Goal: Task Accomplishment & Management: Complete application form

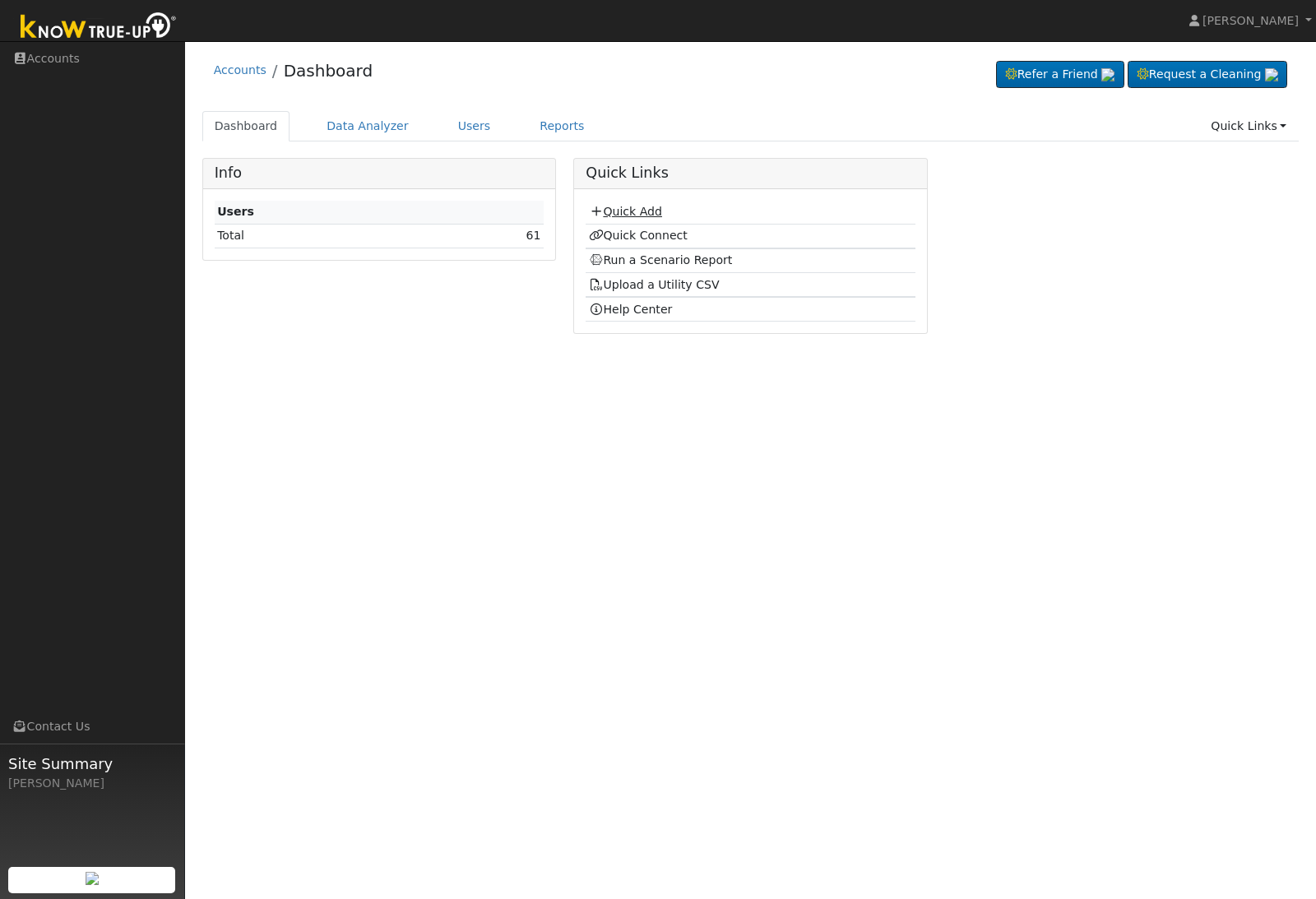
click at [615, 208] on link "Quick Add" at bounding box center [626, 211] width 73 height 13
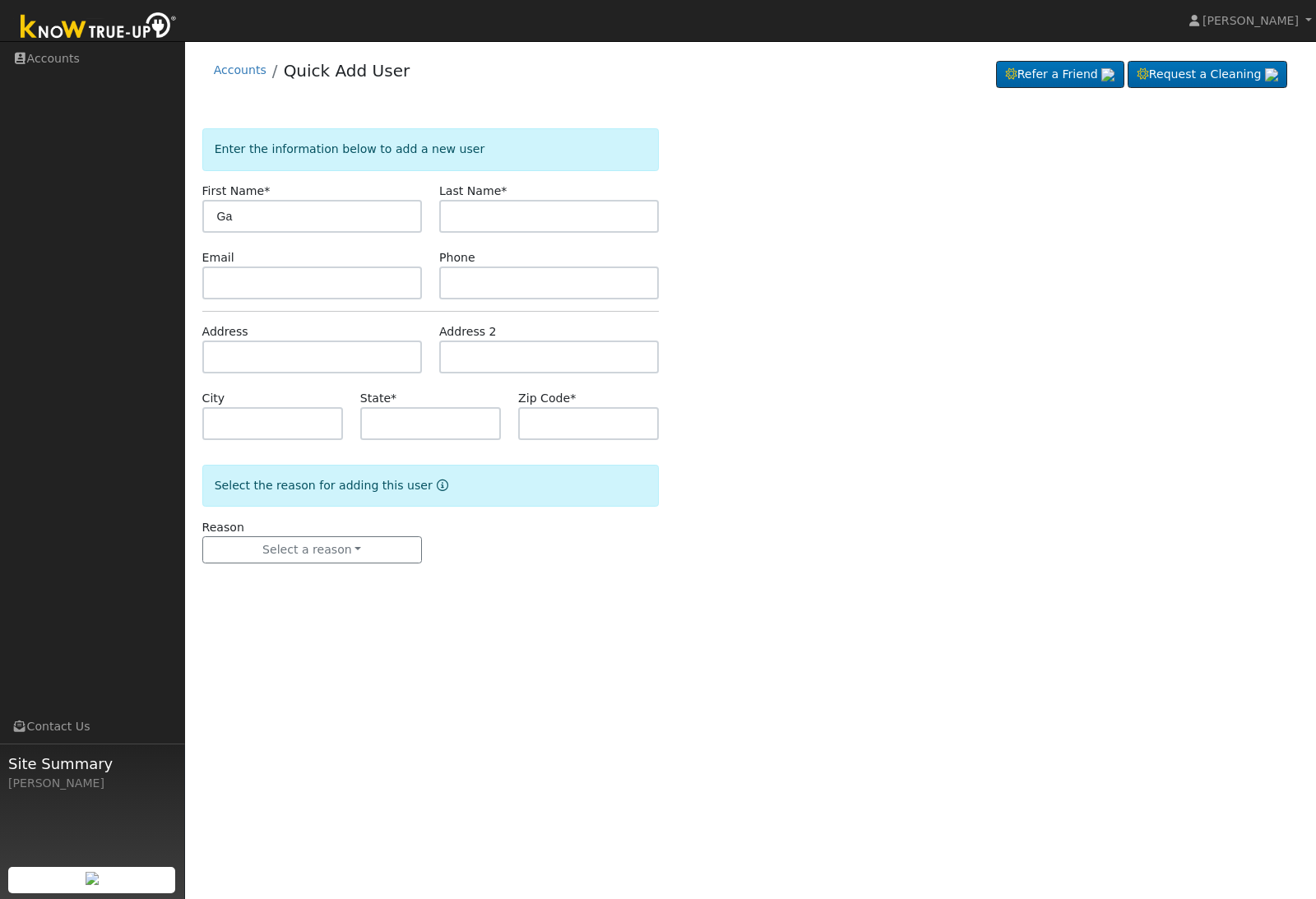
type input "G"
type input "B"
type input "[PERSON_NAME]"
type input "Mendez"
type input "q"
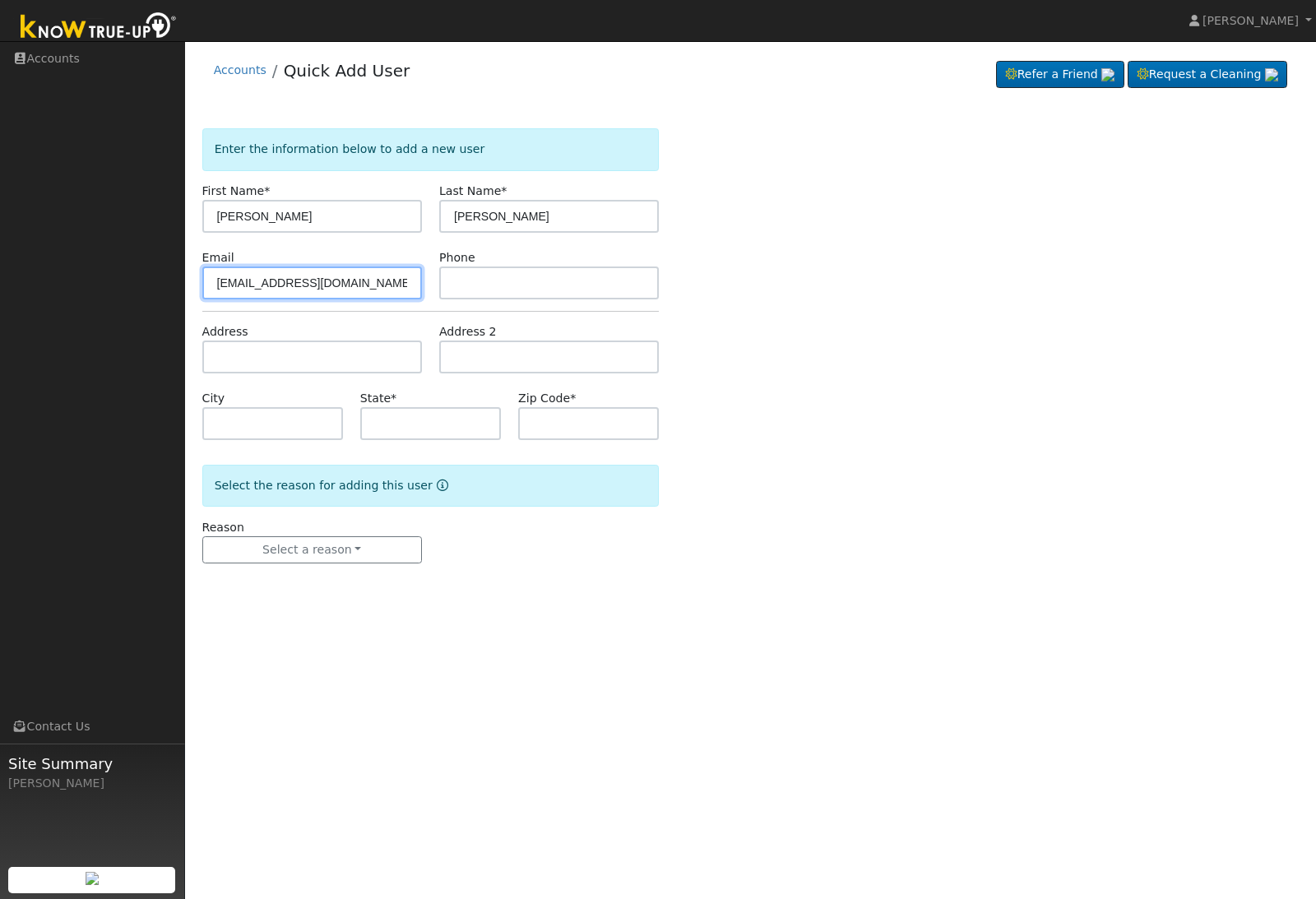
type input "correctoor@gmail.com"
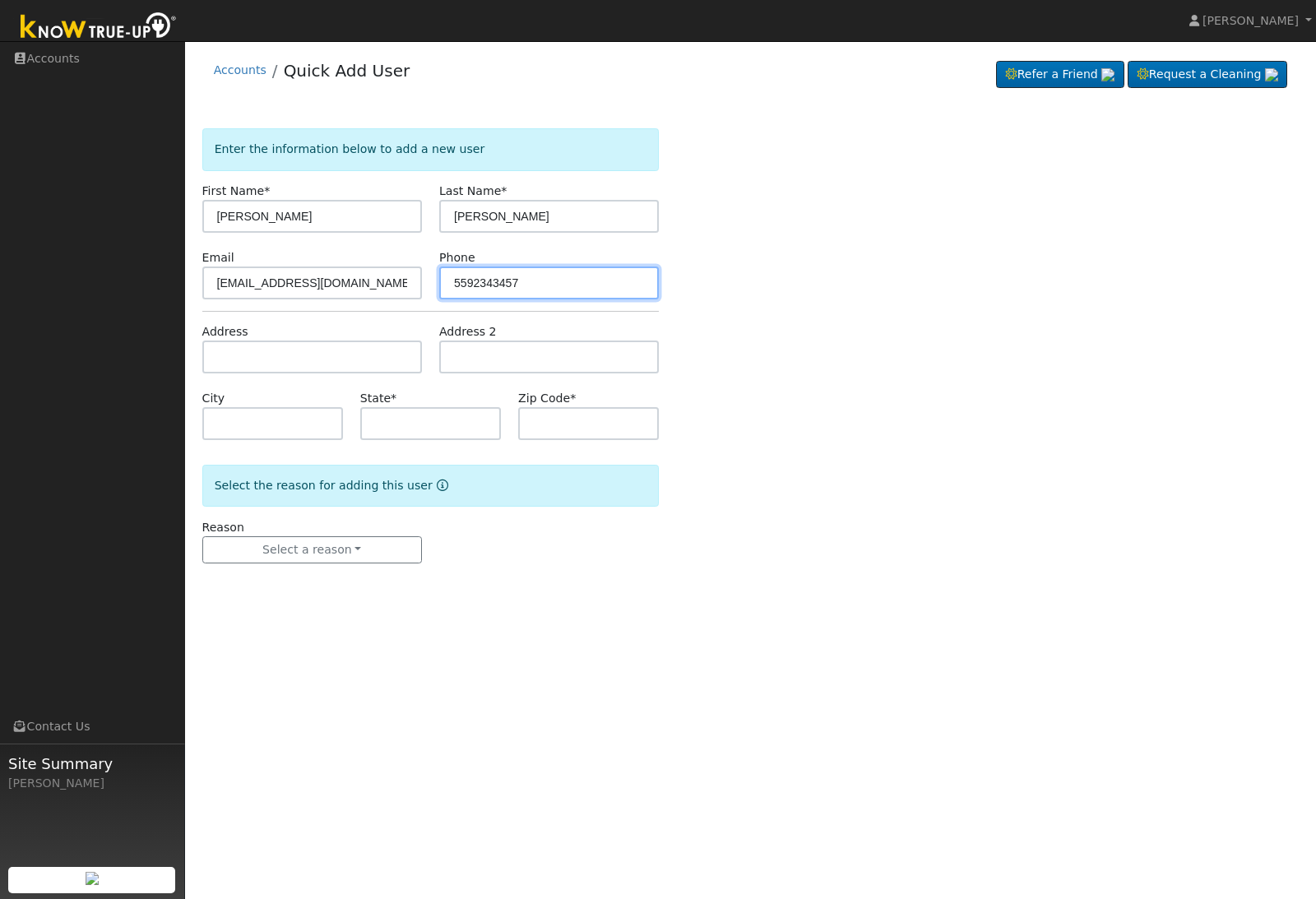
type input "5592343457"
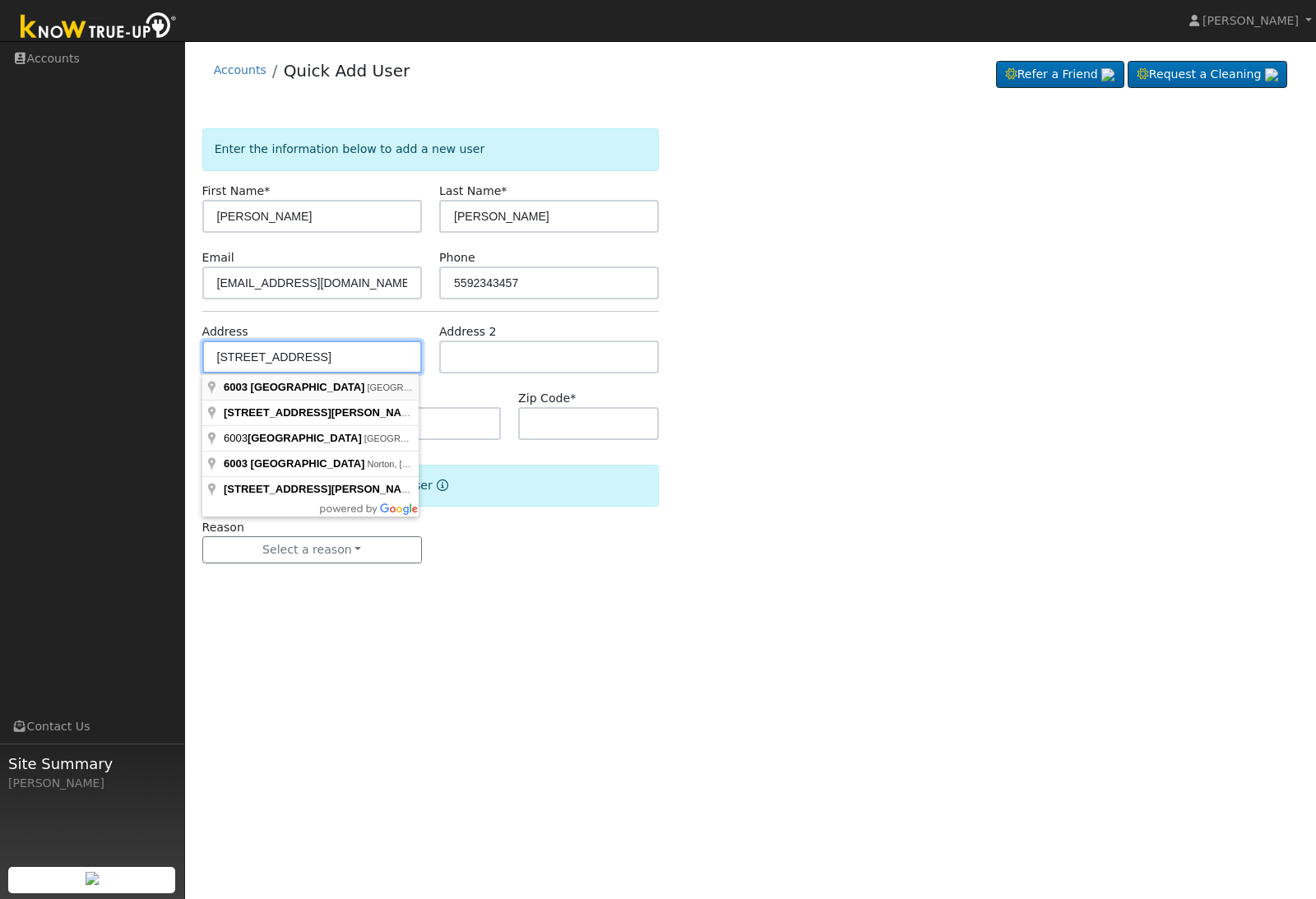
type input "6003 West Norwich Avenue"
type input "Fresno"
type input "CA"
type input "93723"
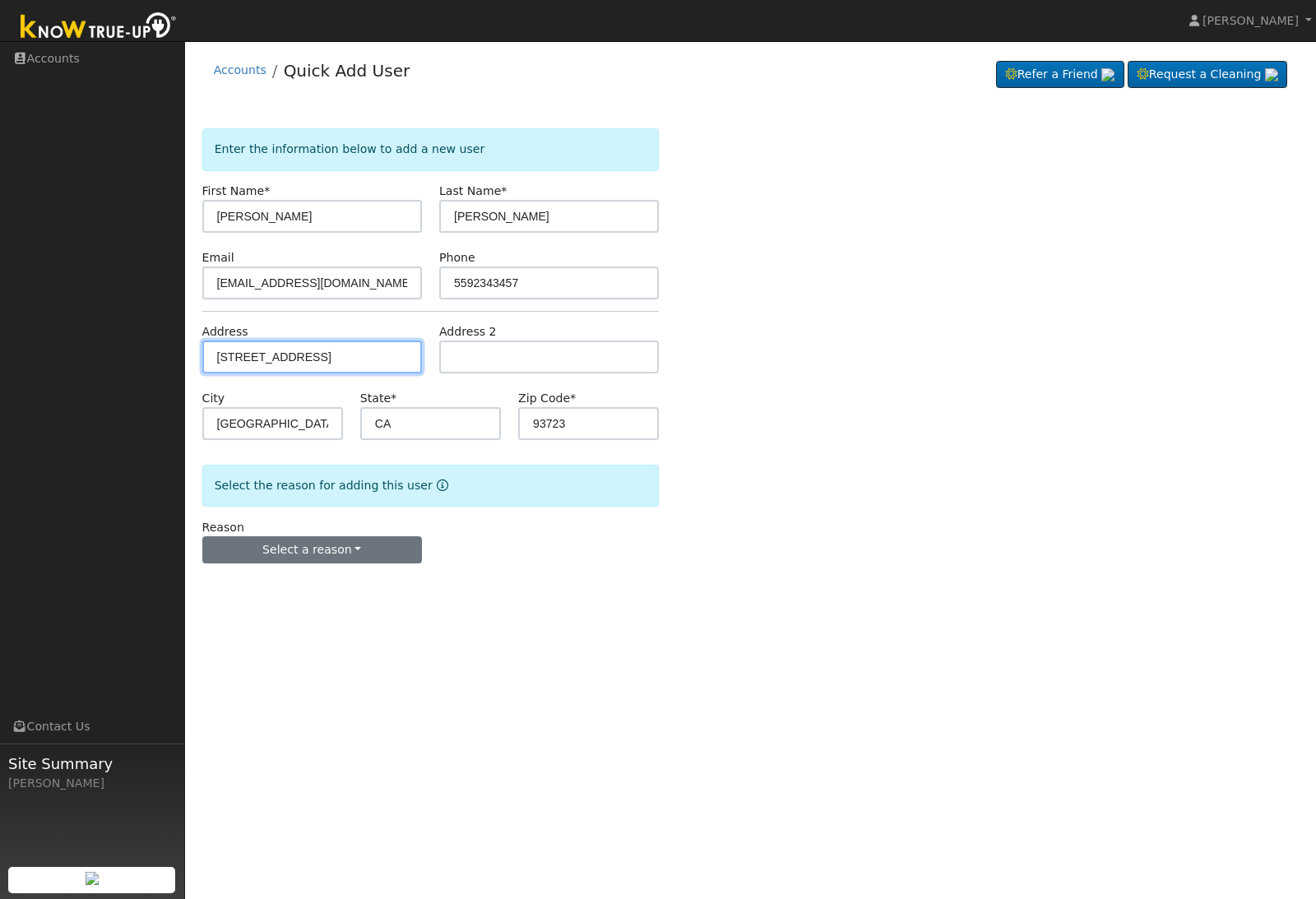
click at [254, 554] on button "Select a reason" at bounding box center [311, 550] width 219 height 28
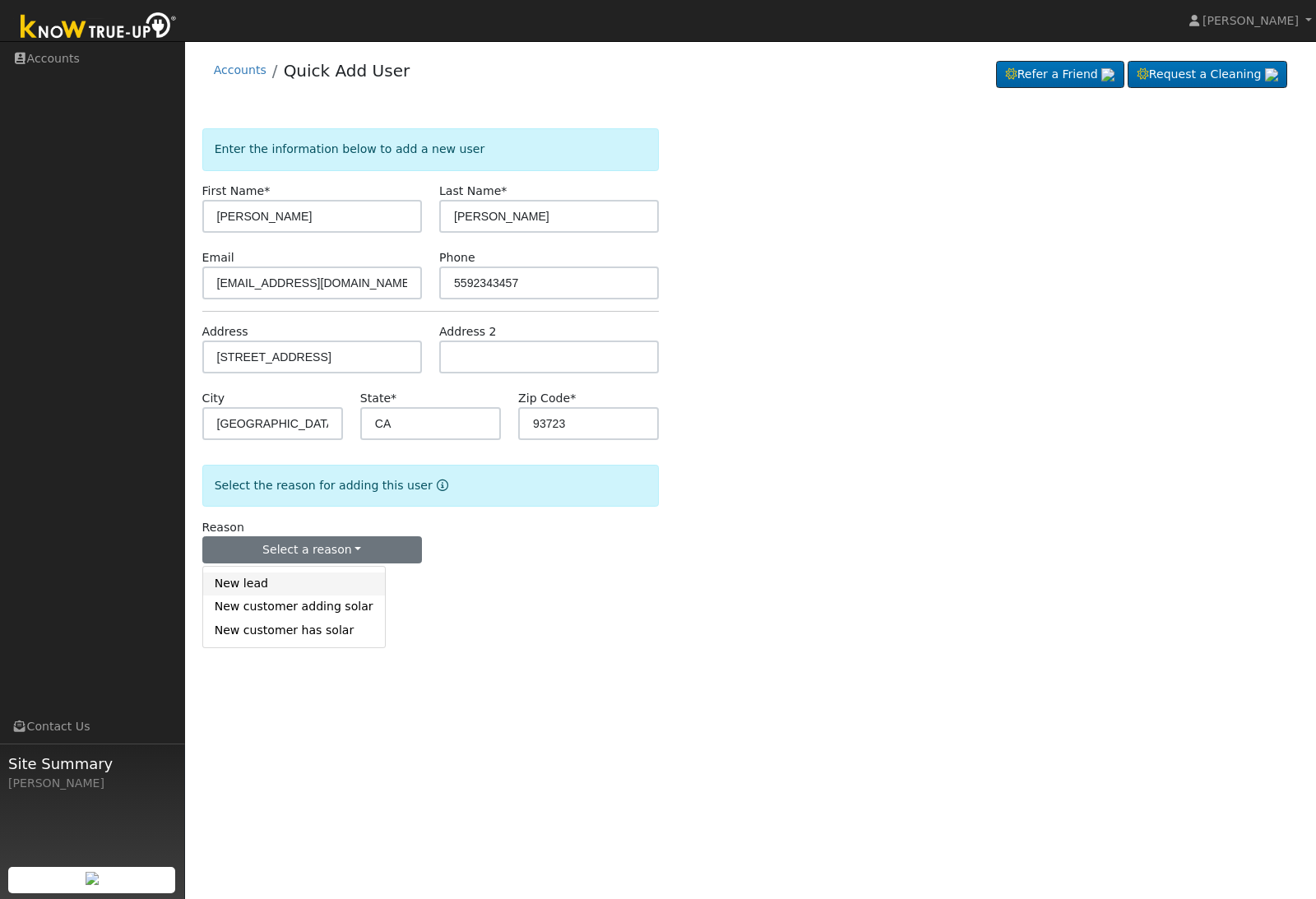
click at [224, 589] on link "New lead" at bounding box center [294, 583] width 182 height 23
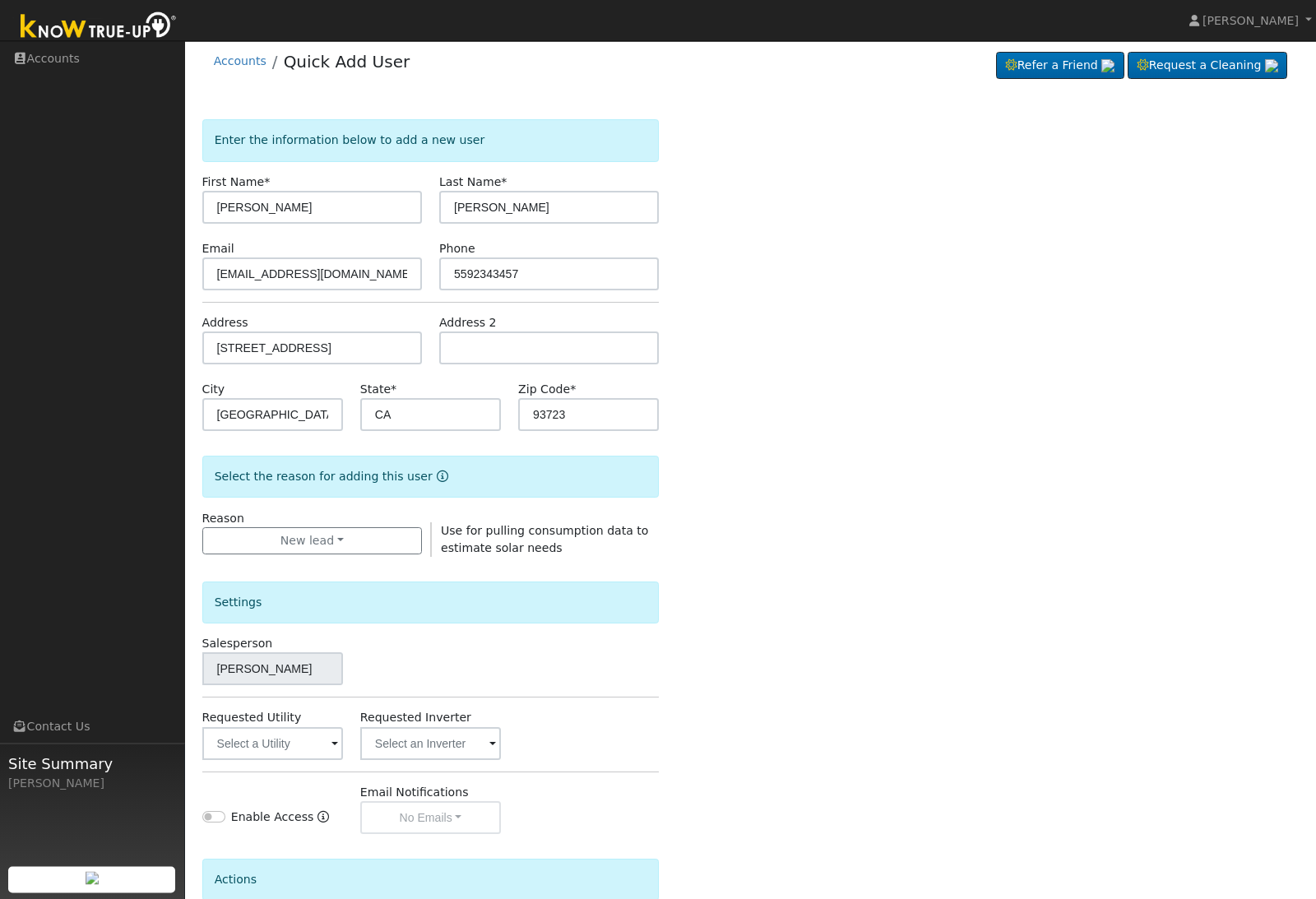
scroll to position [52, 0]
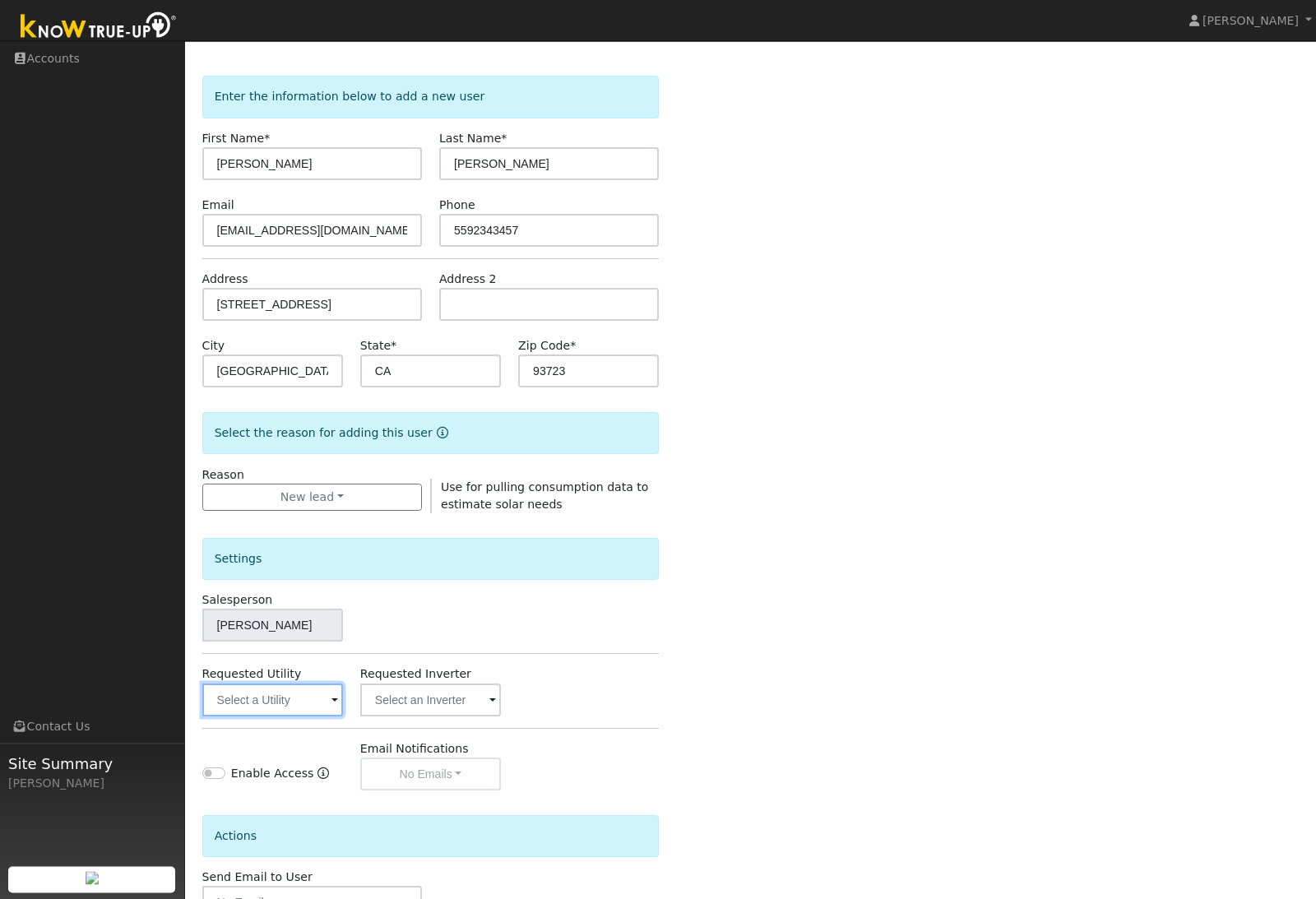
click at [263, 701] on input "text" at bounding box center [272, 700] width 141 height 33
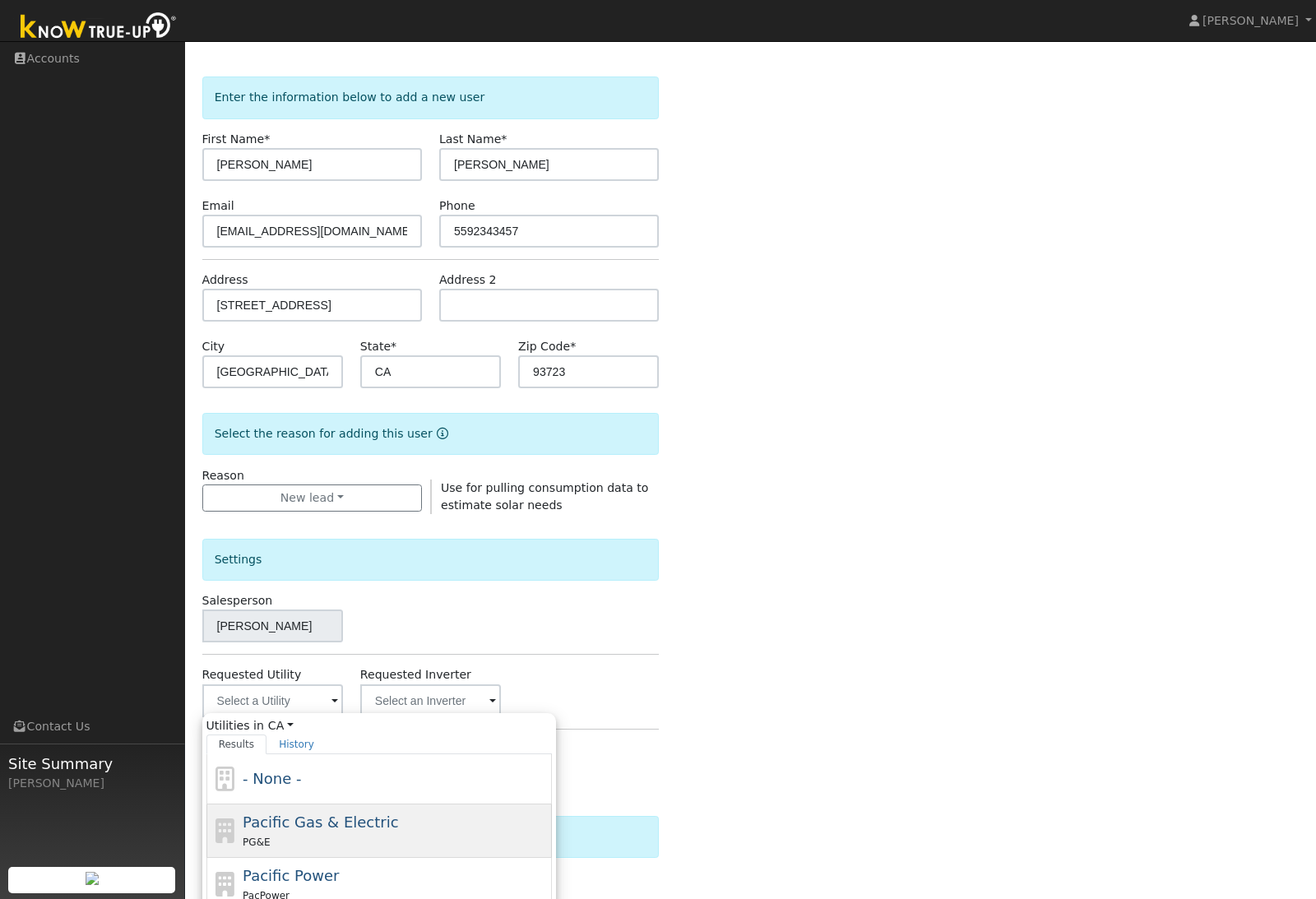
click at [419, 826] on div "Pacific Gas & Electric PG&E" at bounding box center [396, 830] width 306 height 39
type input "Pacific Gas & Electric"
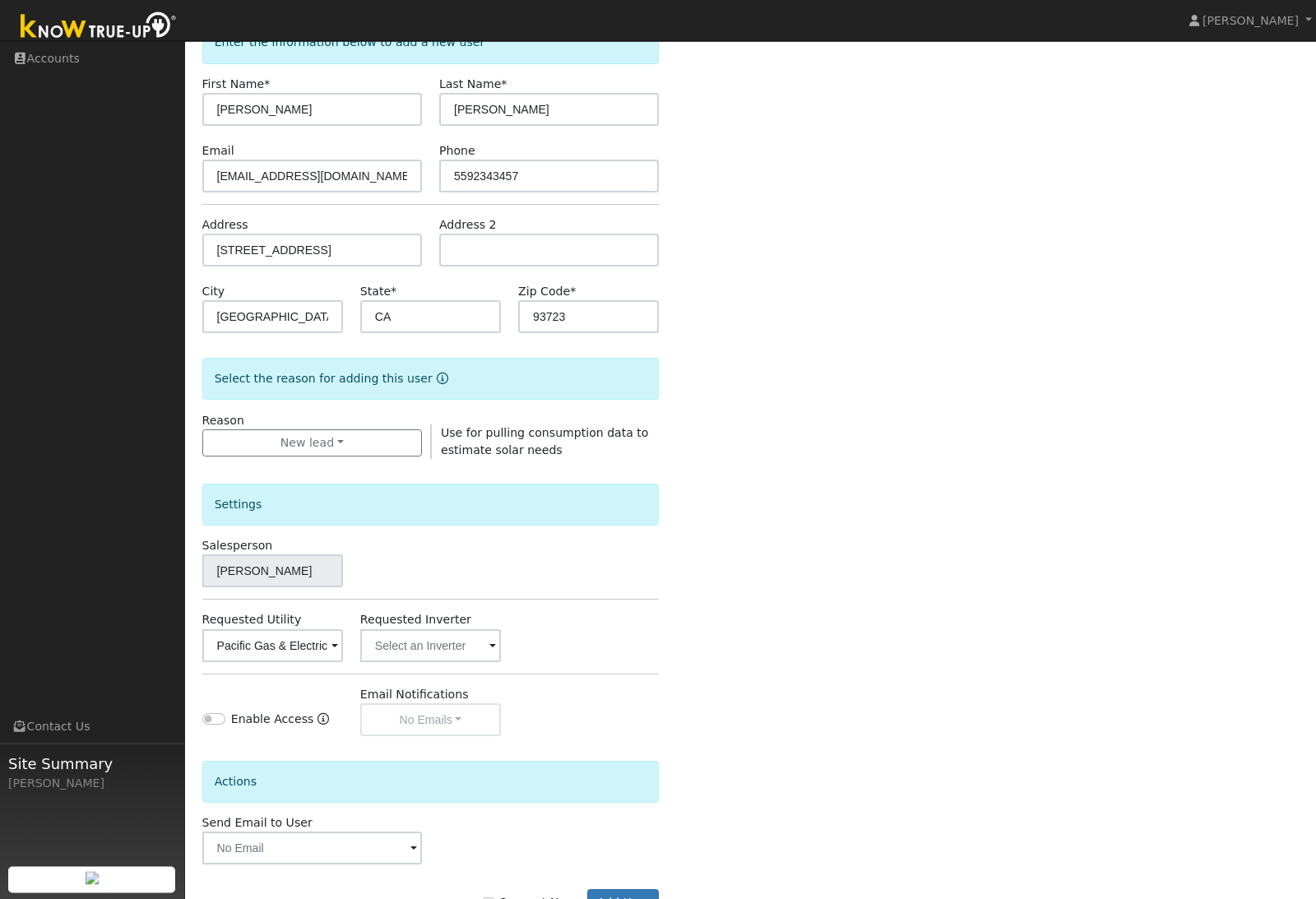
scroll to position [112, 0]
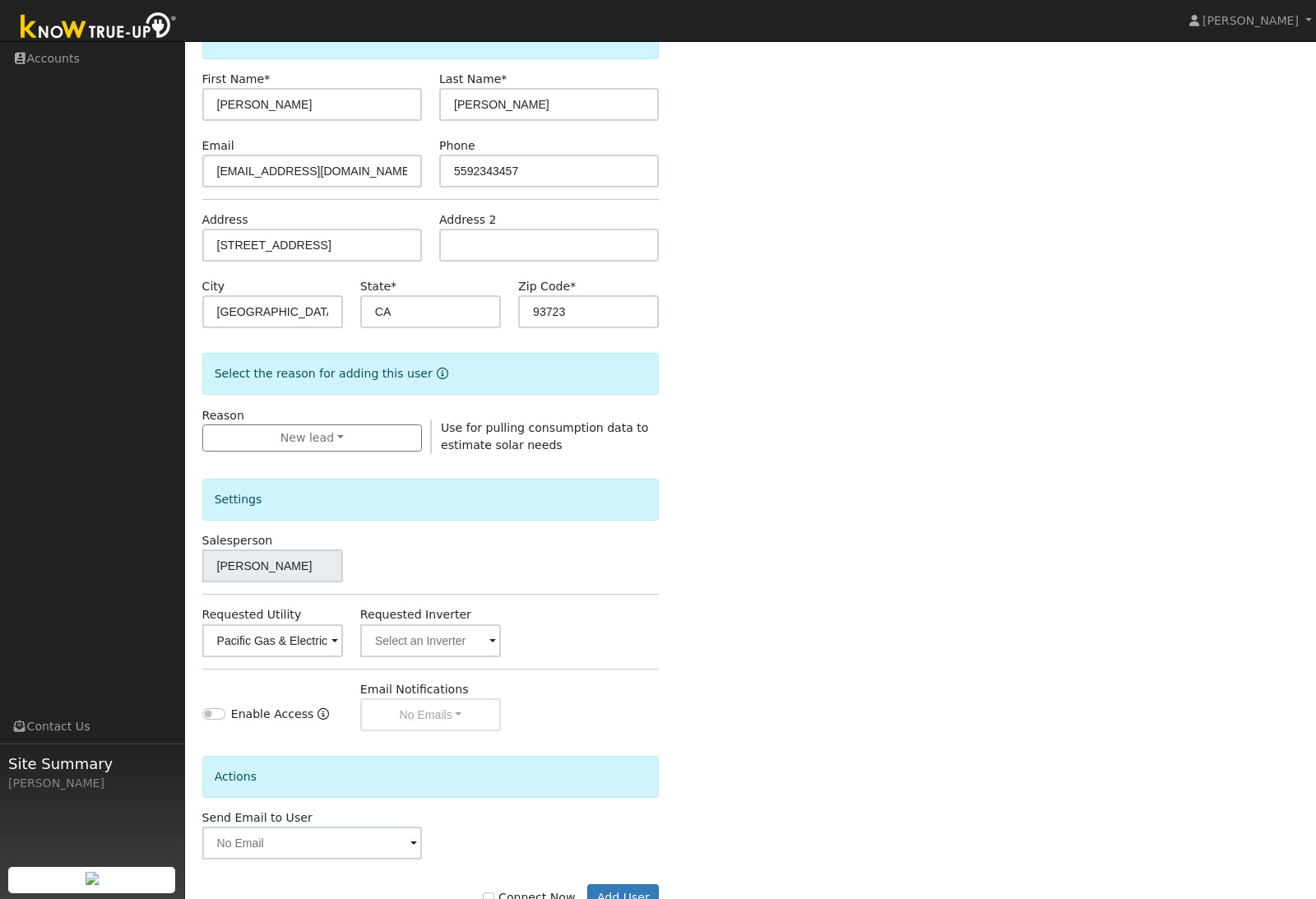
click at [507, 891] on label "Connect Now" at bounding box center [528, 897] width 92 height 17
click at [495, 892] on input "Connect Now" at bounding box center [488, 897] width 12 height 12
checkbox input "true"
click at [638, 897] on button "Add User" at bounding box center [623, 897] width 72 height 28
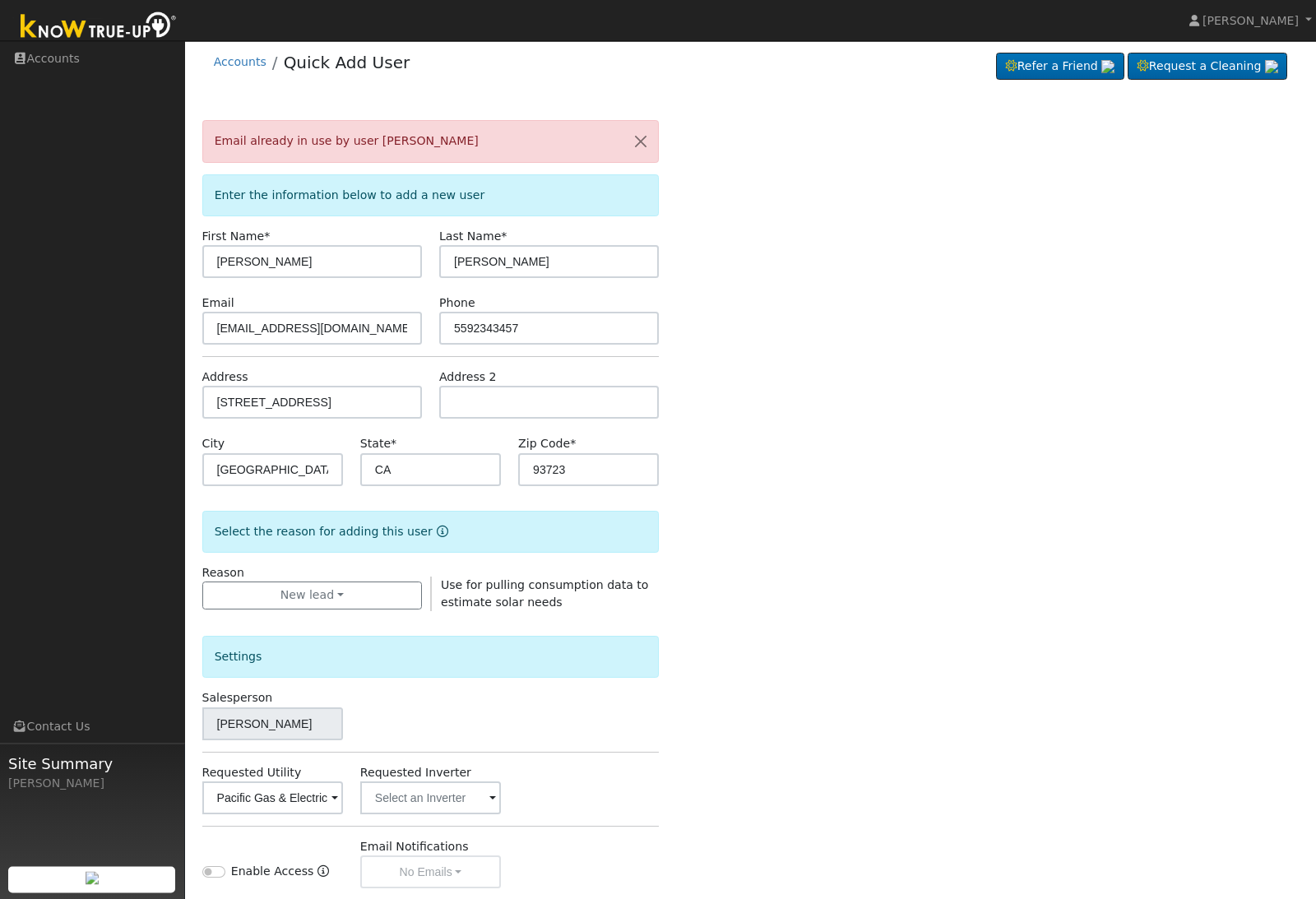
scroll to position [0, 0]
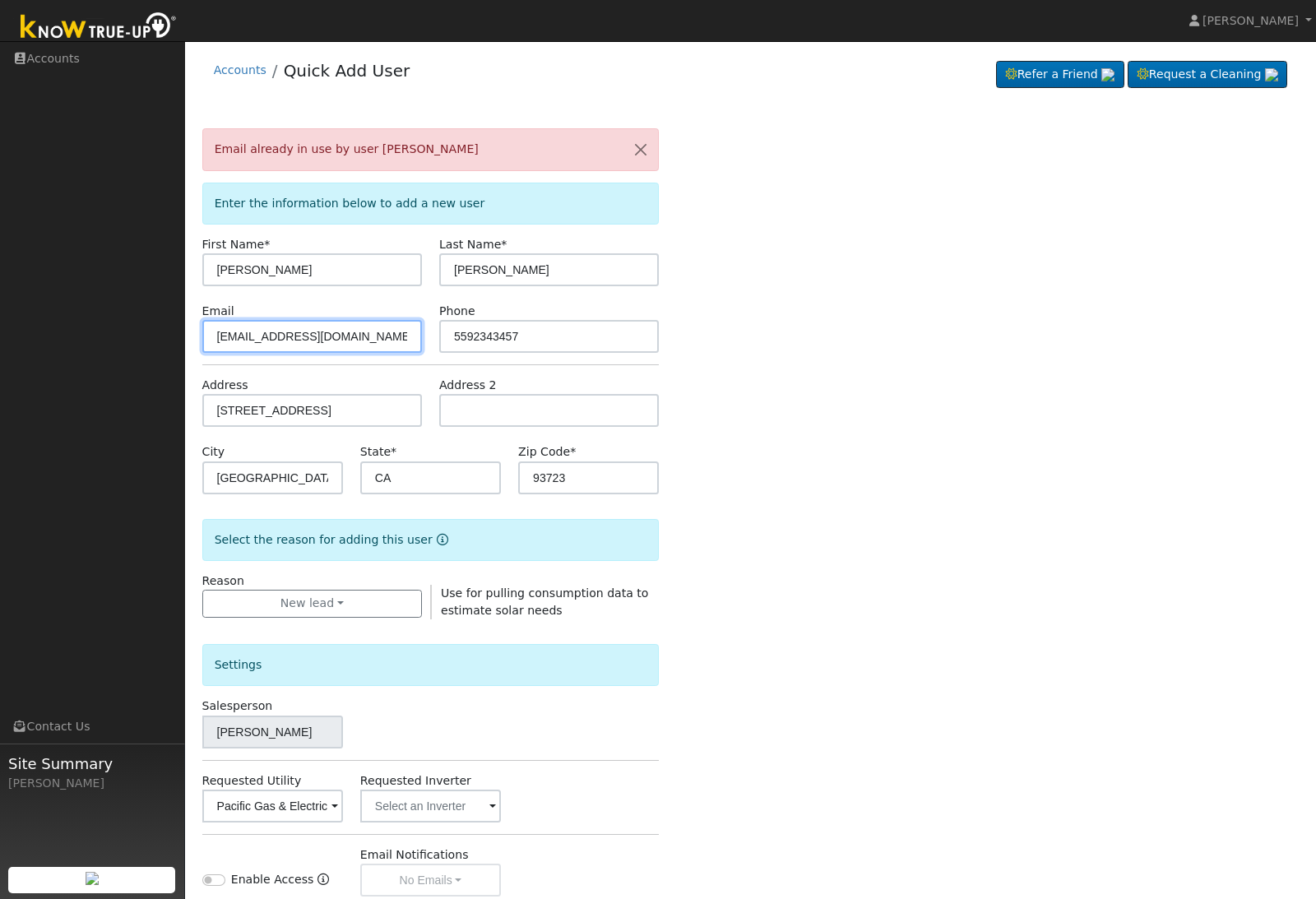
click at [374, 341] on input "correctoor@gmail.com" at bounding box center [311, 336] width 219 height 33
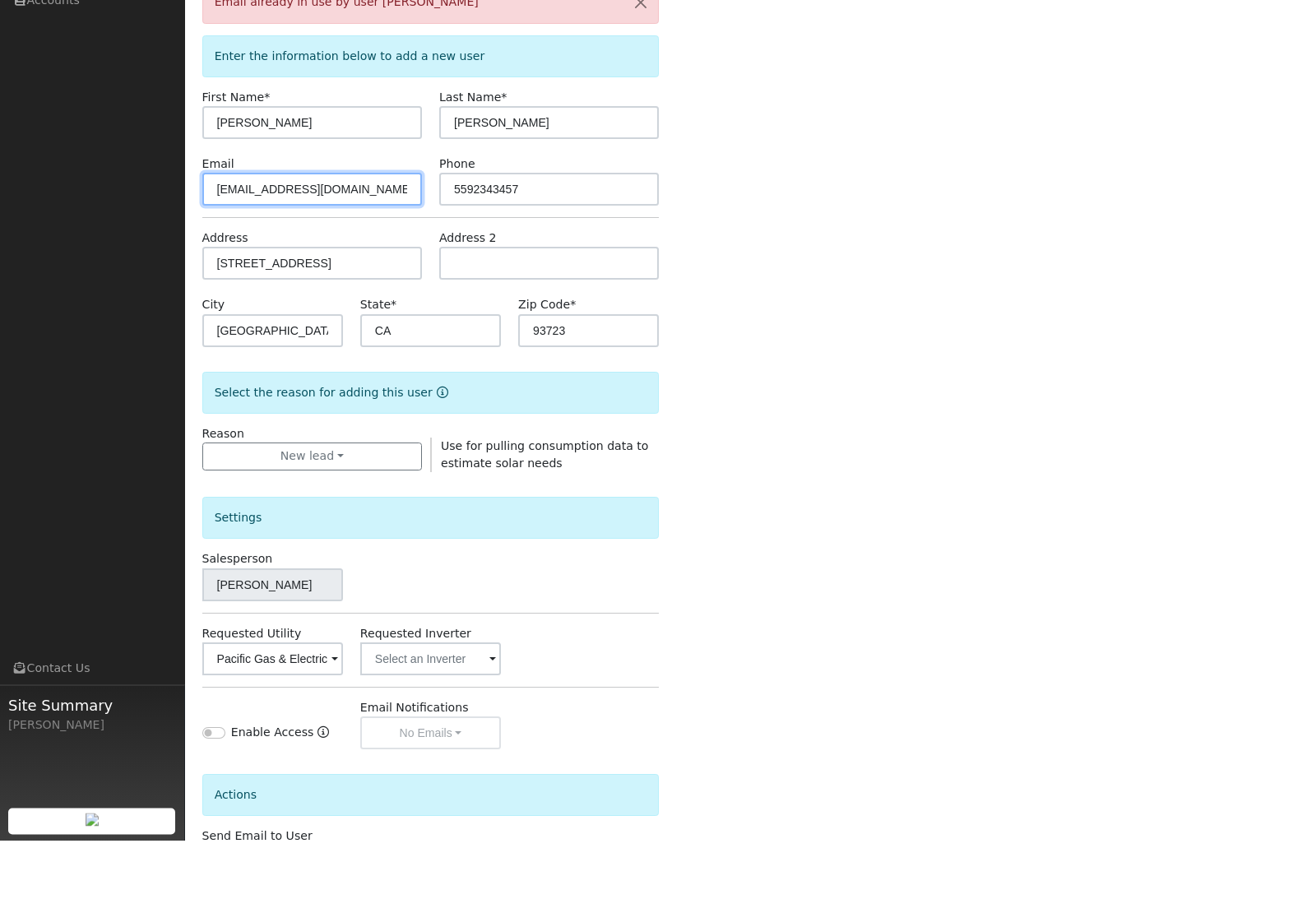
scroll to position [218, 0]
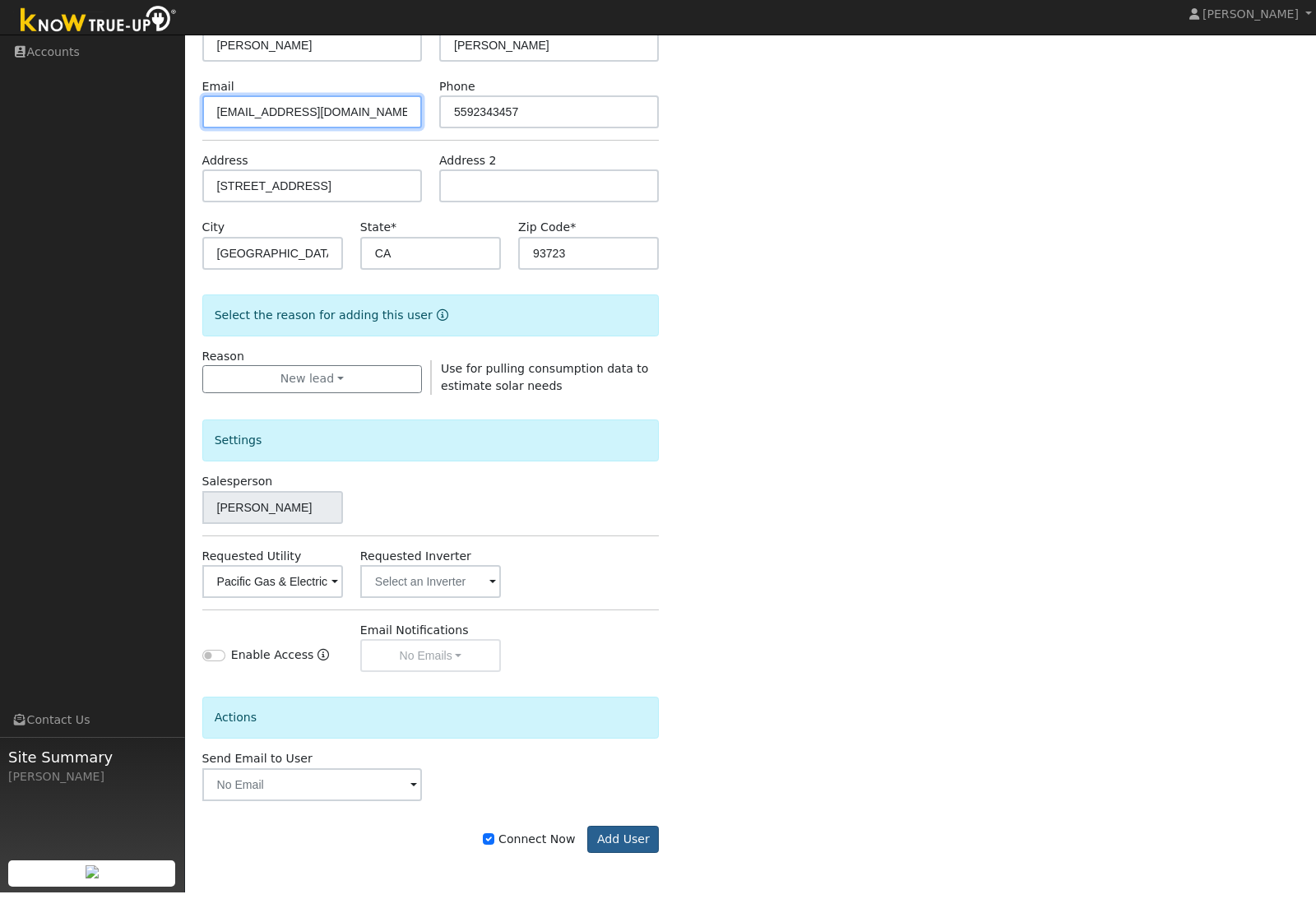
type input "correctoo54@gmail.com"
click at [601, 842] on button "Add User" at bounding box center [623, 845] width 72 height 28
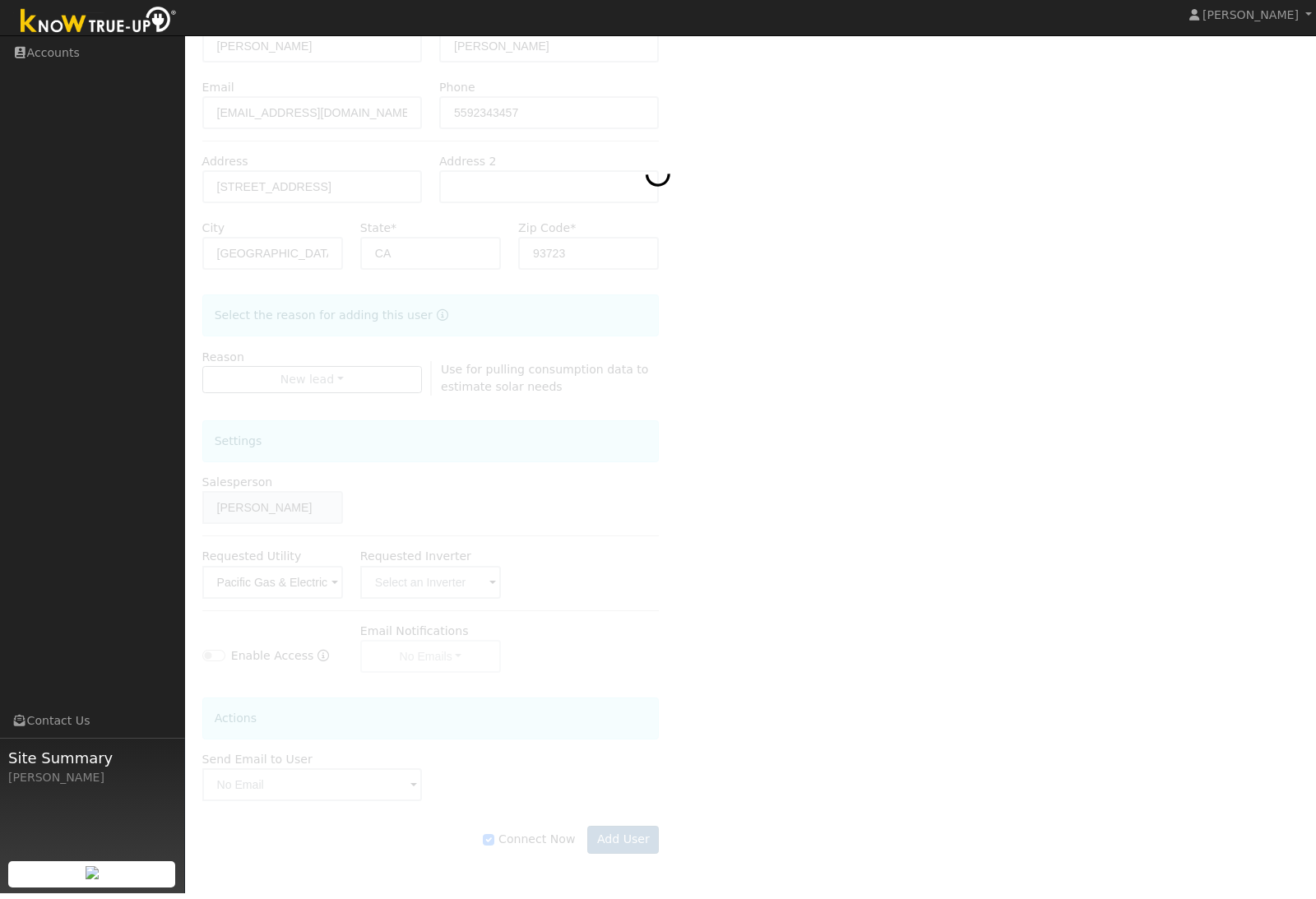
scroll to position [112, 0]
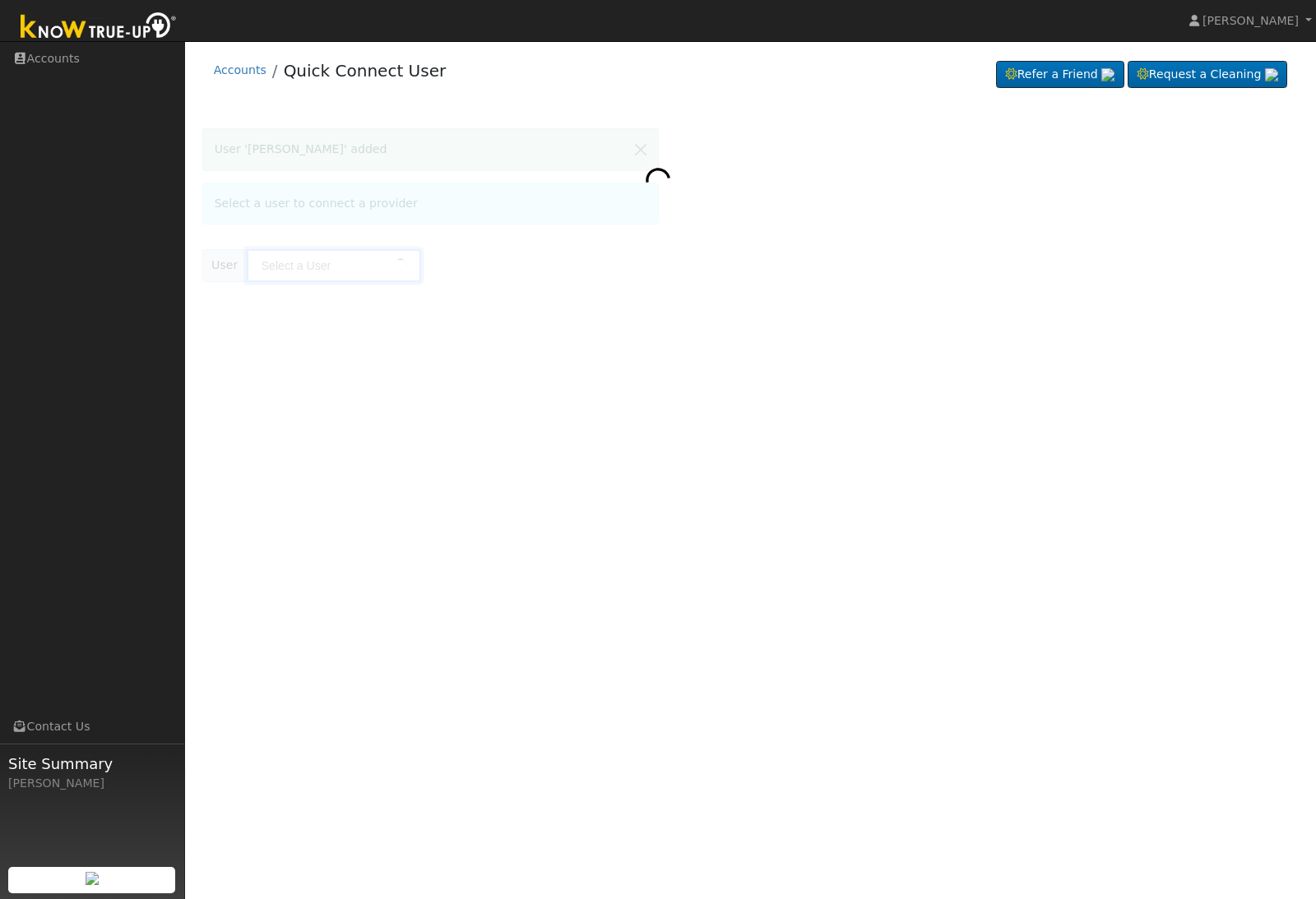
type input "Gabriel Mendez"
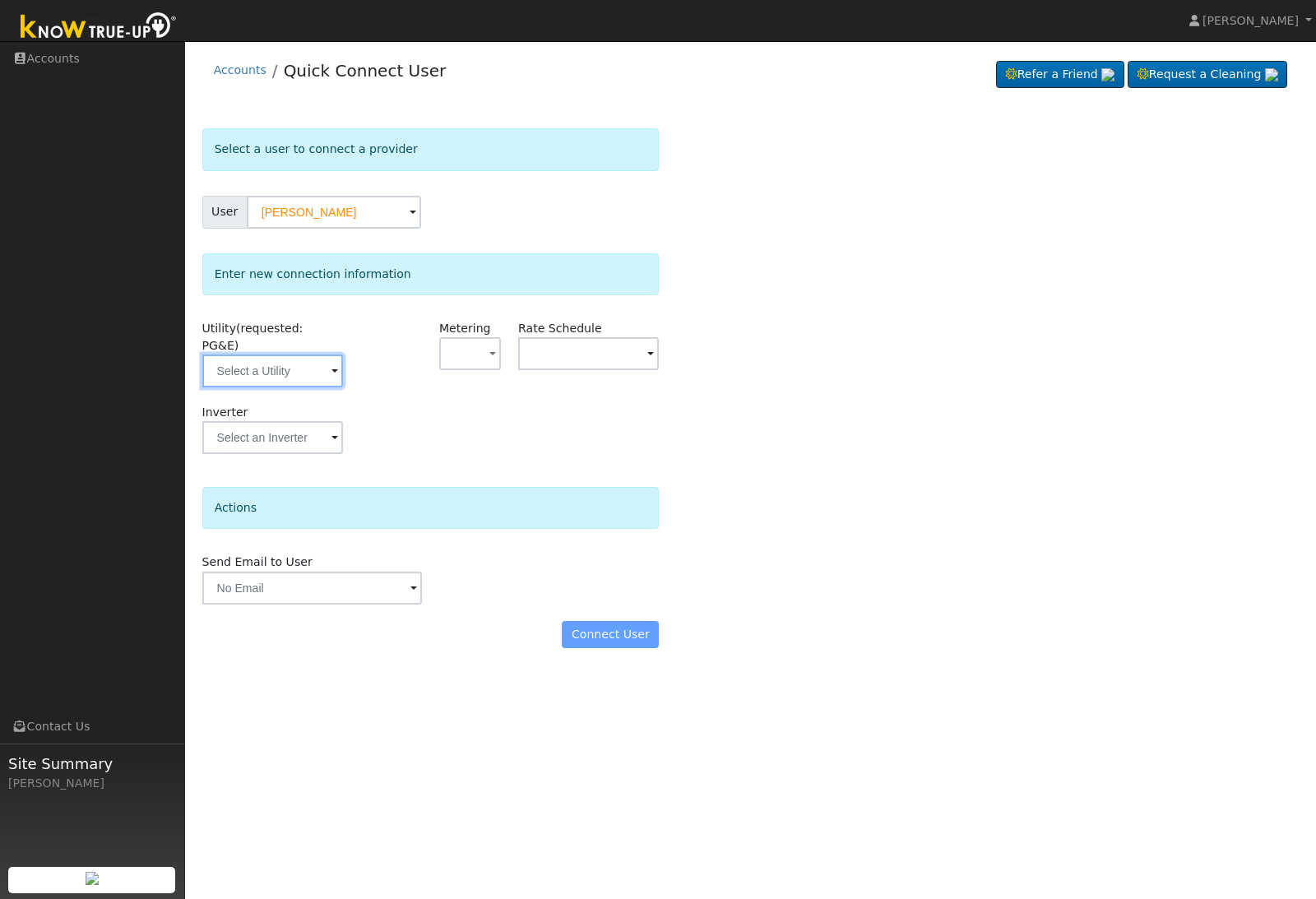
click at [318, 355] on input "text" at bounding box center [272, 371] width 141 height 33
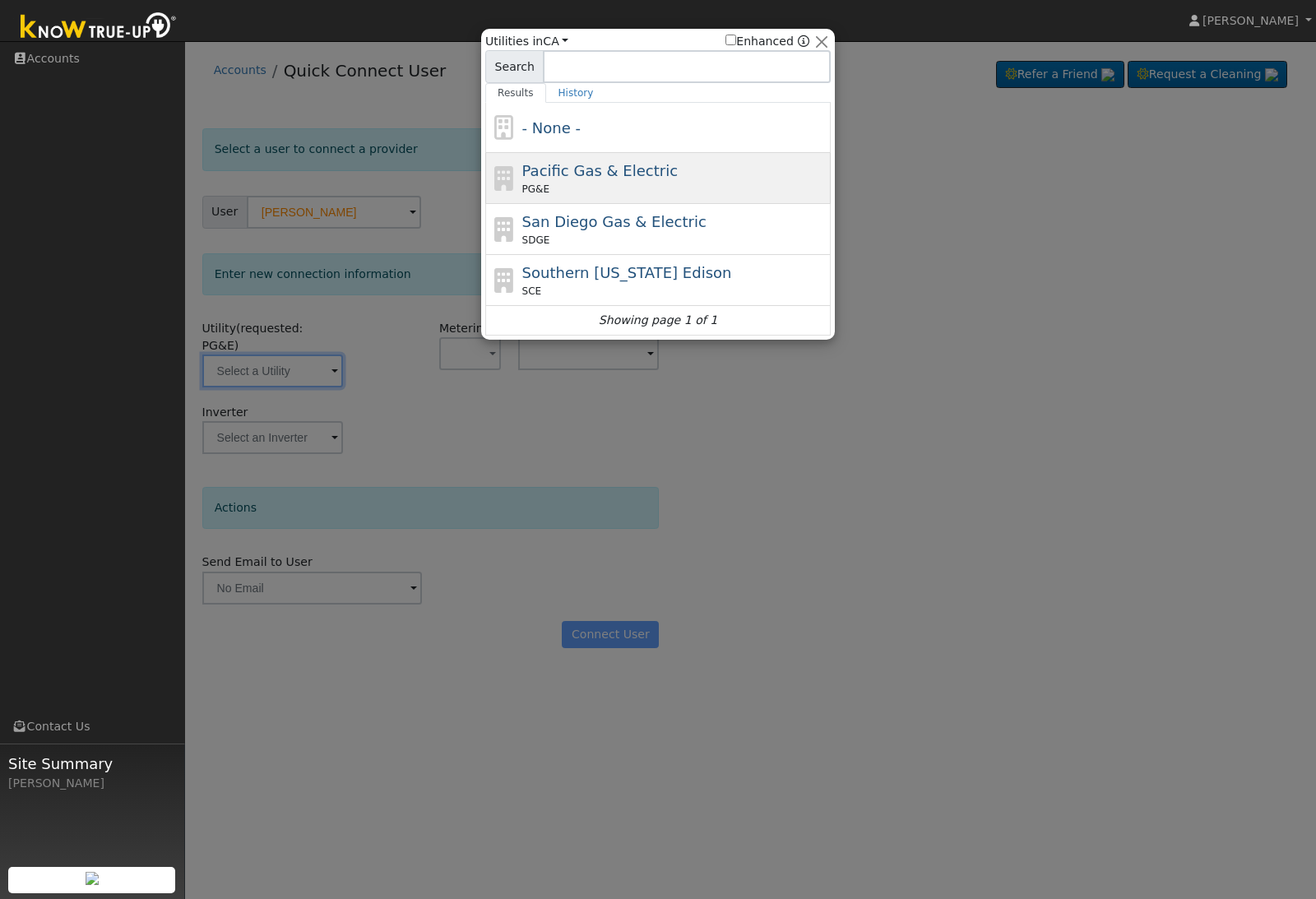
click at [651, 170] on span "Pacific Gas & Electric" at bounding box center [599, 170] width 156 height 17
type input "PG&E"
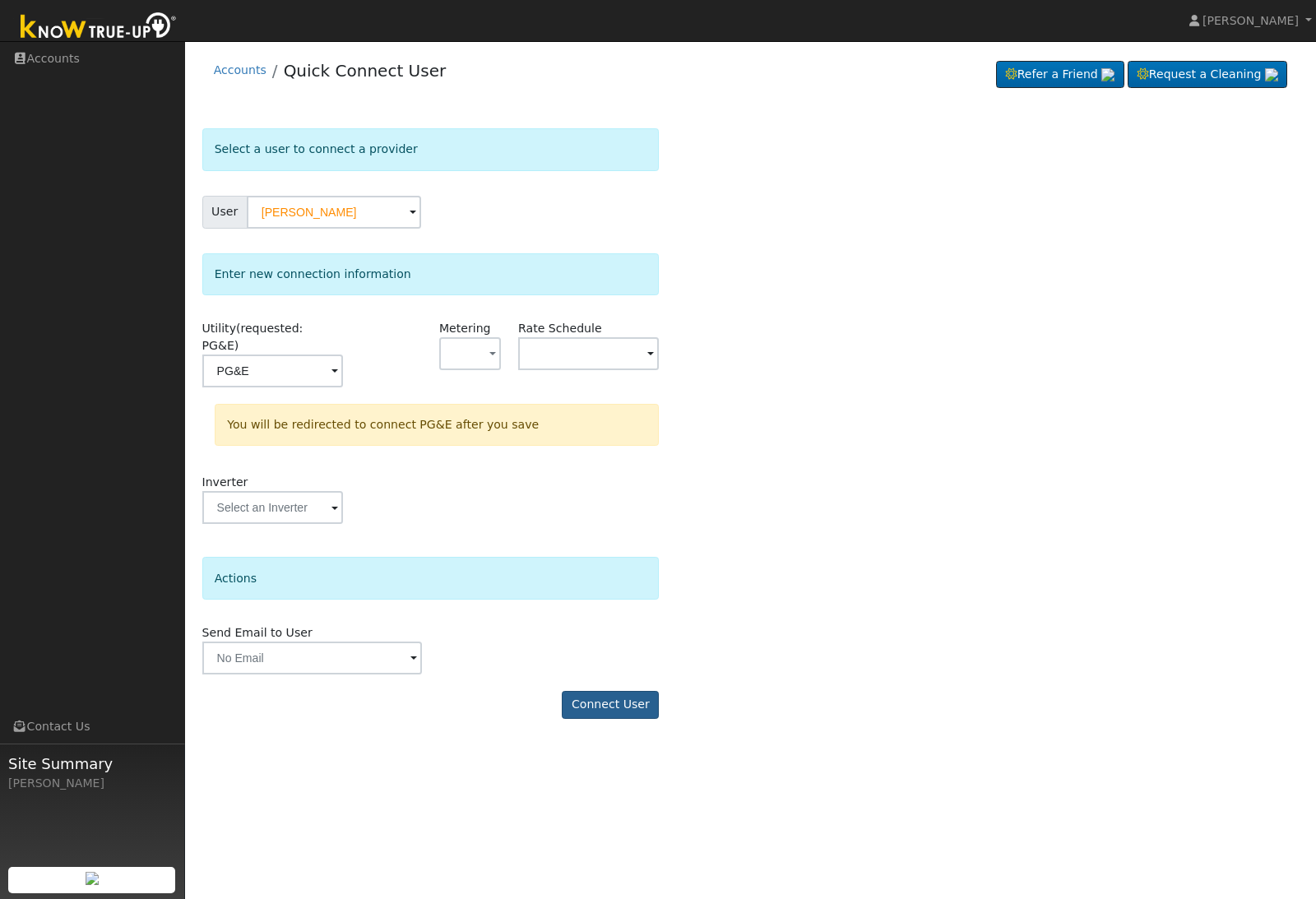
click at [641, 691] on button "Connect User" at bounding box center [610, 704] width 97 height 28
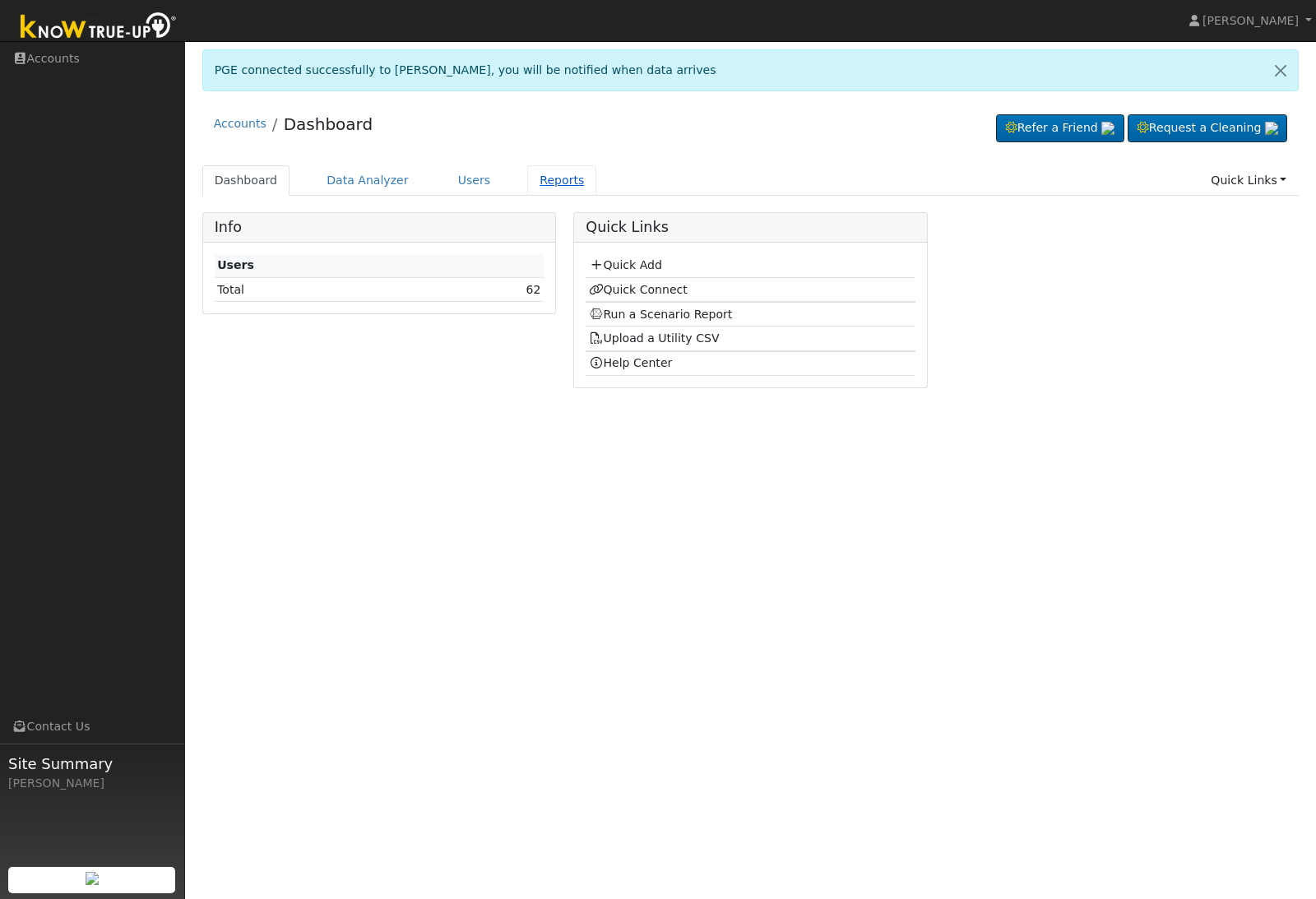
click at [564, 182] on link "Reports" at bounding box center [562, 180] width 69 height 30
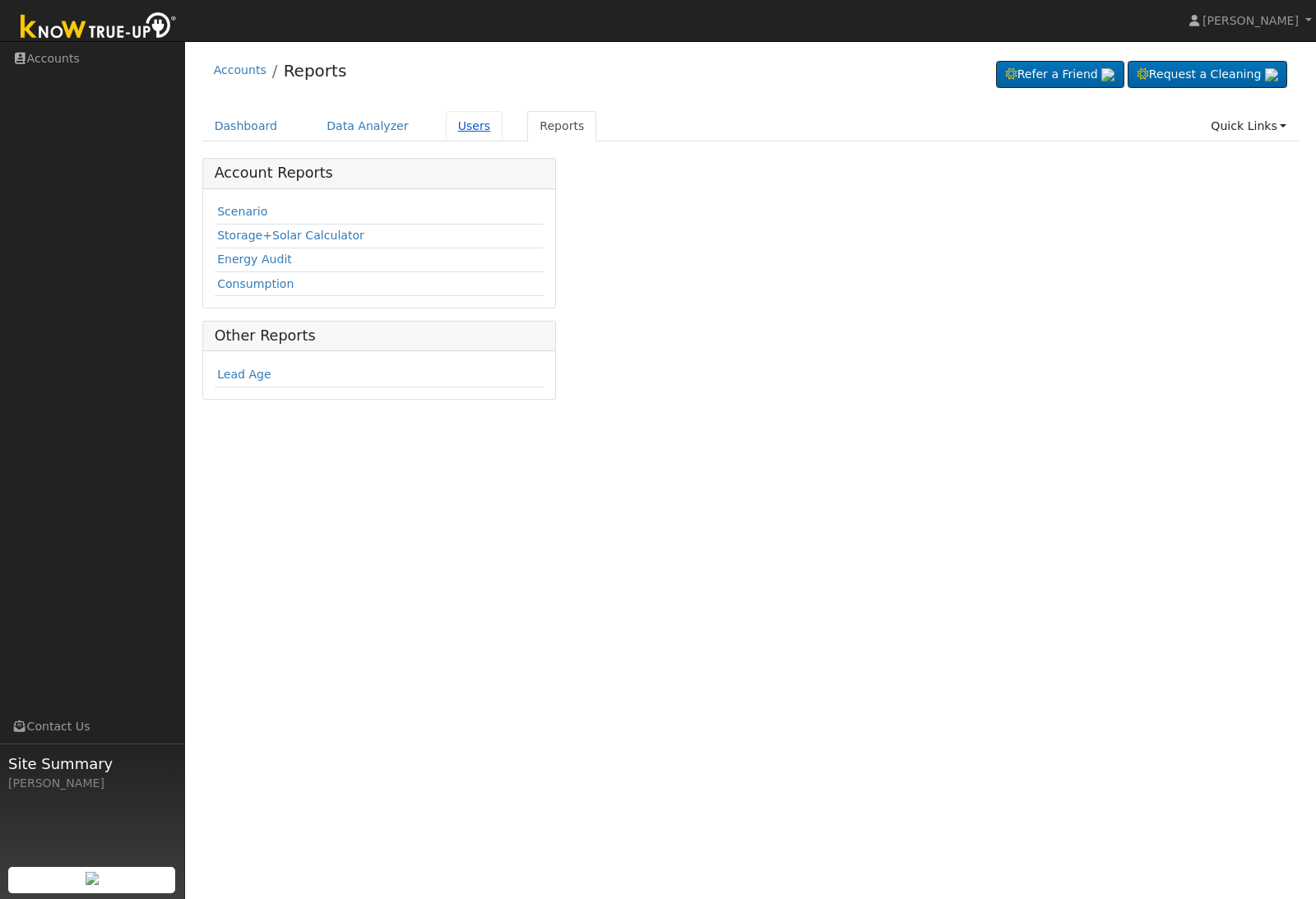
click at [460, 130] on link "Users" at bounding box center [474, 125] width 57 height 30
click at [250, 208] on link "Scenario" at bounding box center [242, 211] width 50 height 13
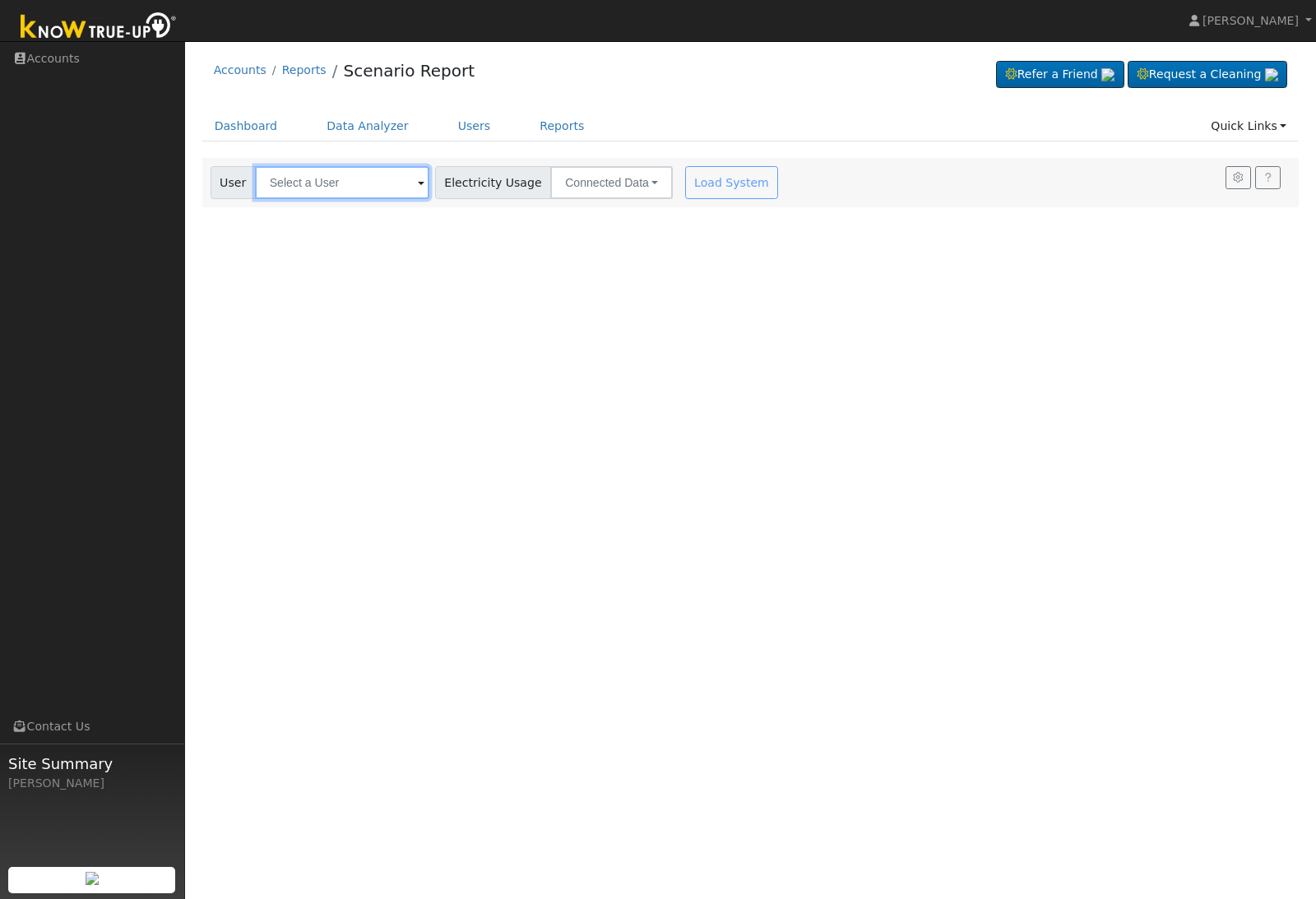
click at [329, 182] on input "text" at bounding box center [342, 183] width 175 height 33
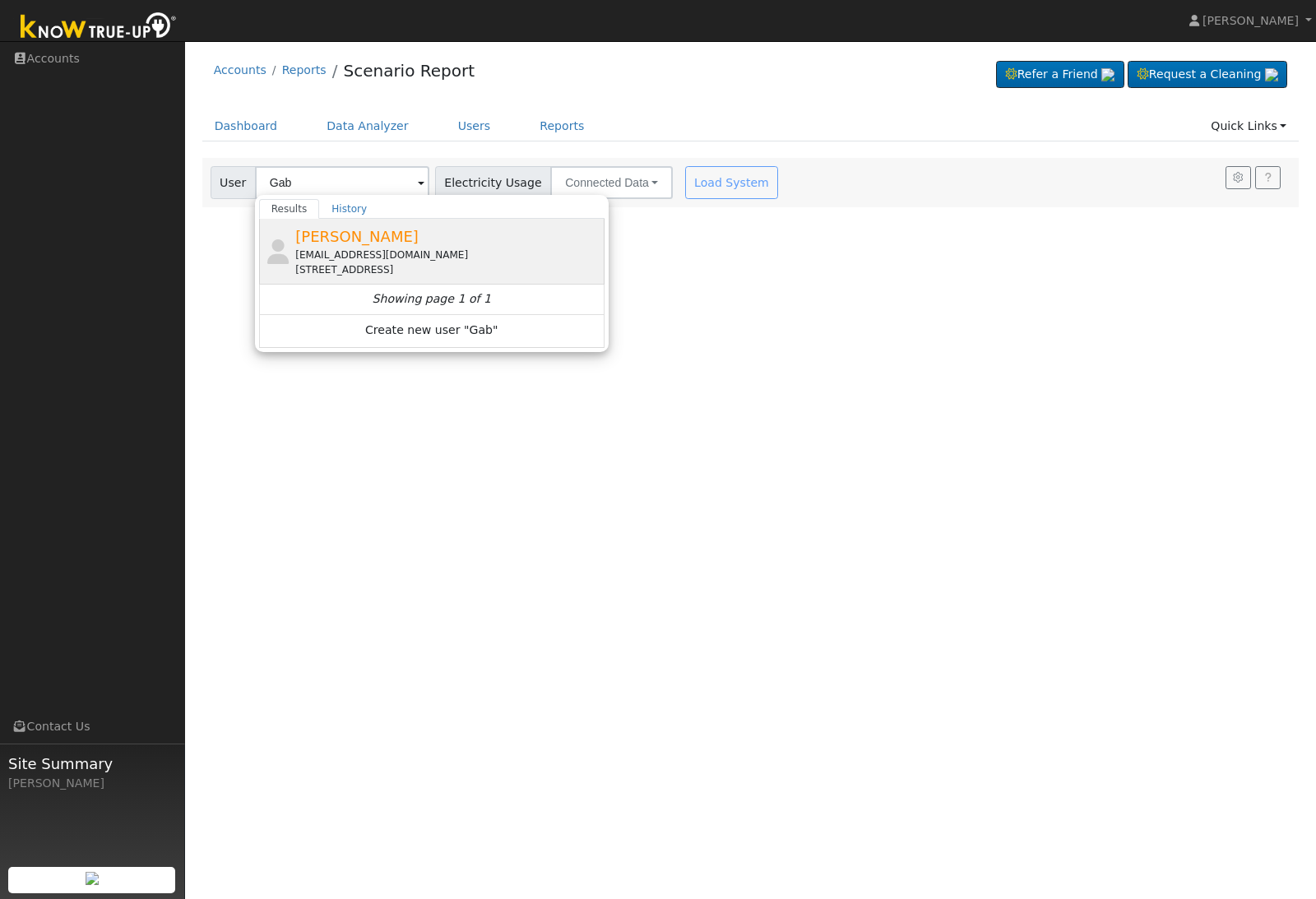
click at [320, 236] on span "[PERSON_NAME]" at bounding box center [357, 236] width 124 height 17
type input "[PERSON_NAME]"
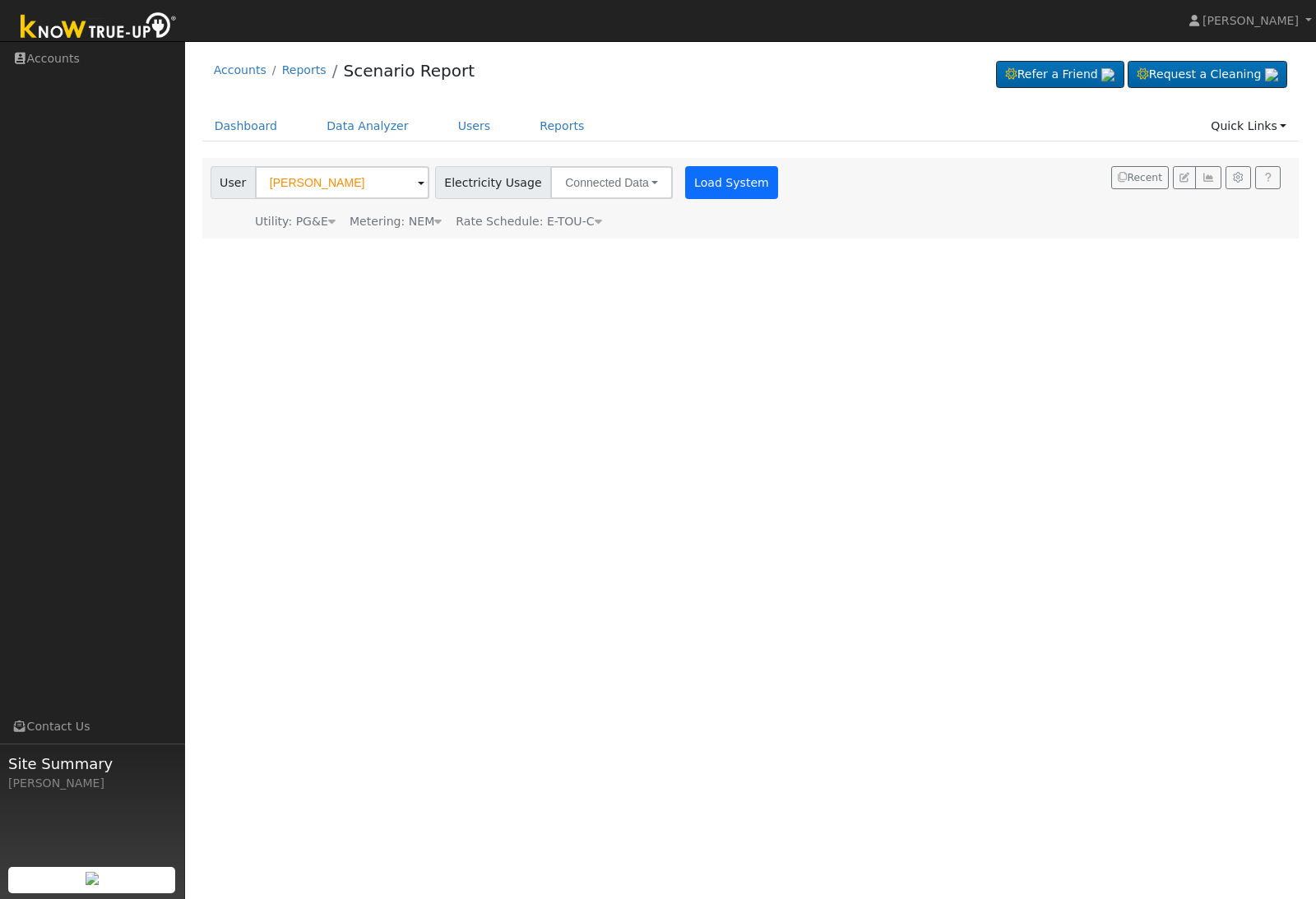
click at [685, 166] on button "Load System" at bounding box center [731, 183] width 94 height 33
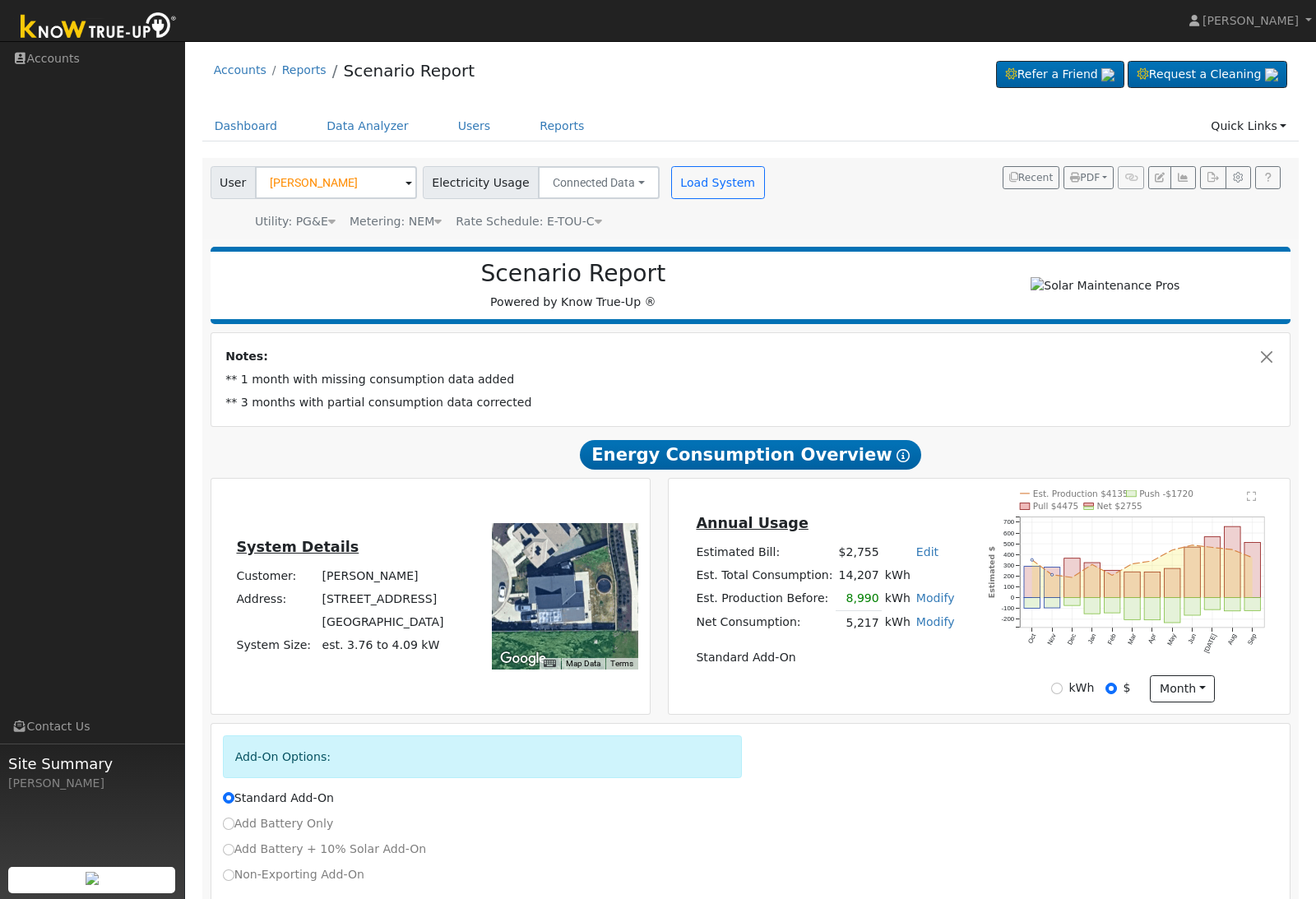
click at [830, 607] on td "Est. Production Before:" at bounding box center [764, 599] width 142 height 24
